Goal: Check status: Check status

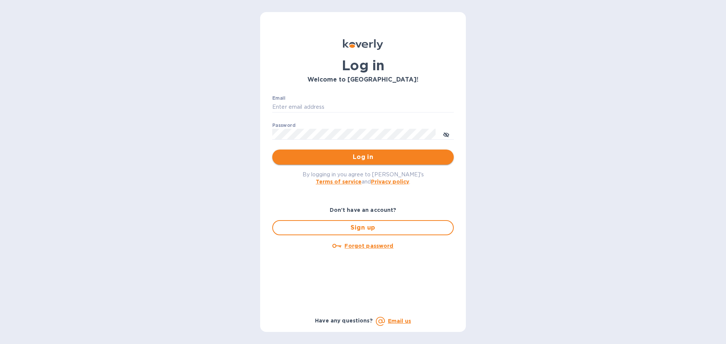
type input "[EMAIL_ADDRESS][DOMAIN_NAME]"
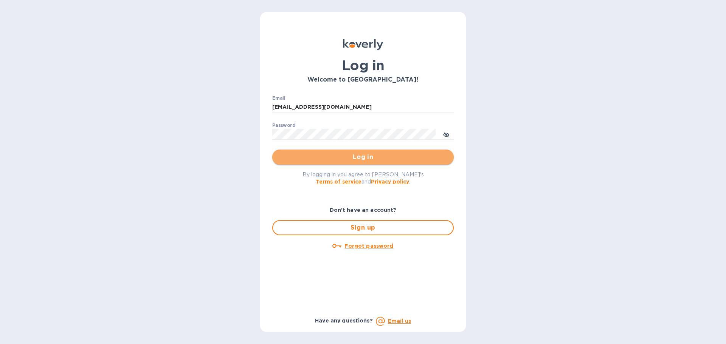
click at [370, 154] on span "Log in" at bounding box center [362, 157] width 169 height 9
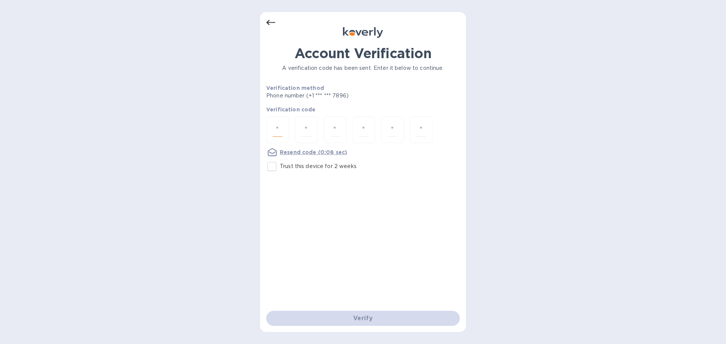
click at [280, 124] on input "number" at bounding box center [278, 130] width 10 height 14
type input "6"
type input "0"
type input "2"
type input "4"
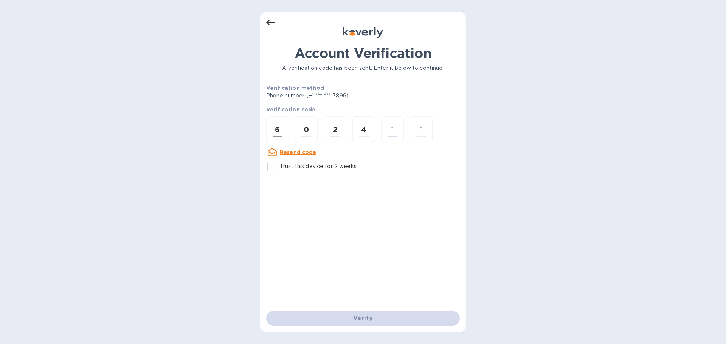
type input "1"
type input "5"
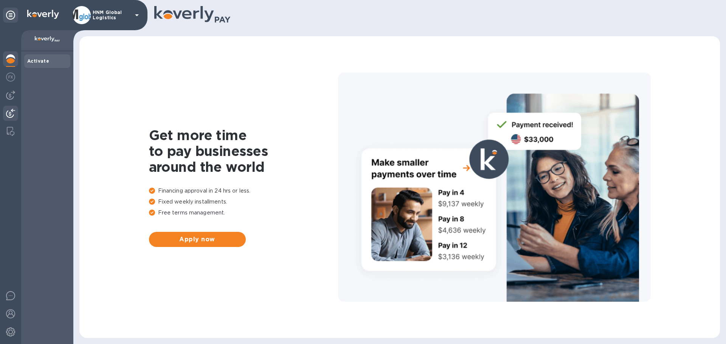
click at [12, 113] on img at bounding box center [10, 113] width 9 height 9
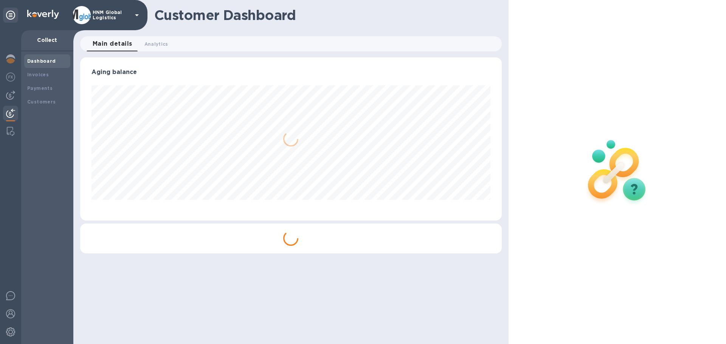
scroll to position [163, 421]
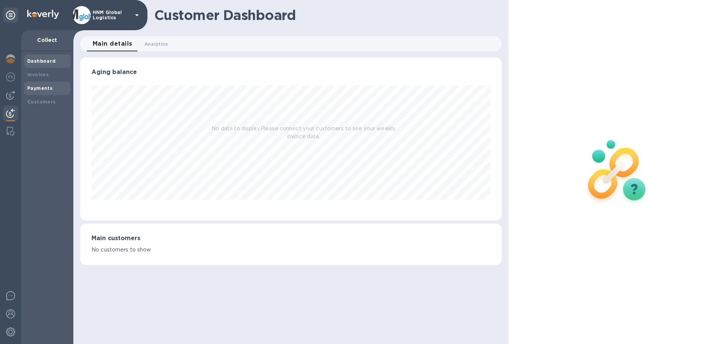
click at [48, 93] on div "Payments" at bounding box center [47, 89] width 46 height 14
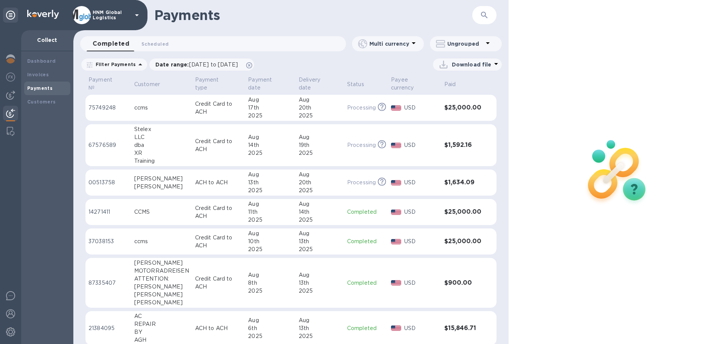
click at [328, 182] on div "20th" at bounding box center [320, 183] width 42 height 8
